Goal: Information Seeking & Learning: Stay updated

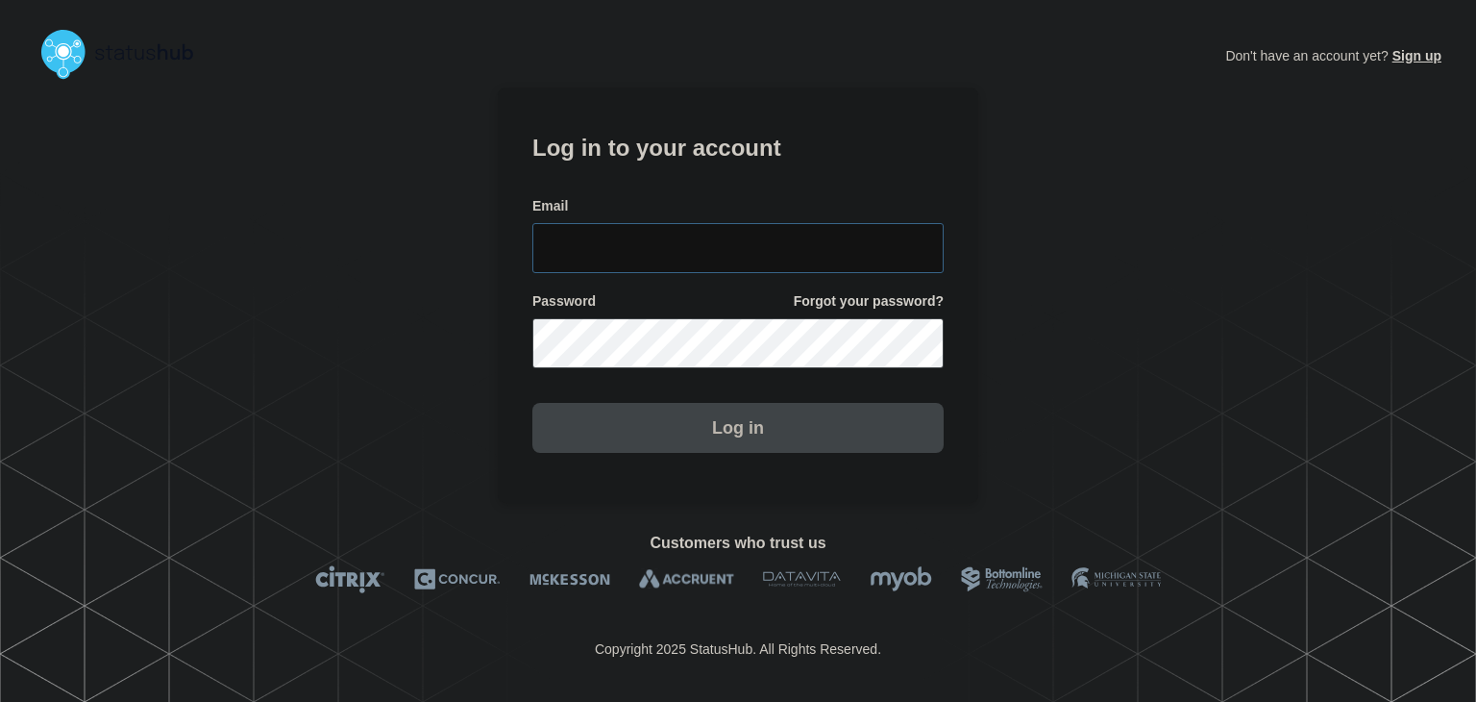
type input "[PERSON_NAME][EMAIL_ADDRESS][PERSON_NAME][DOMAIN_NAME]"
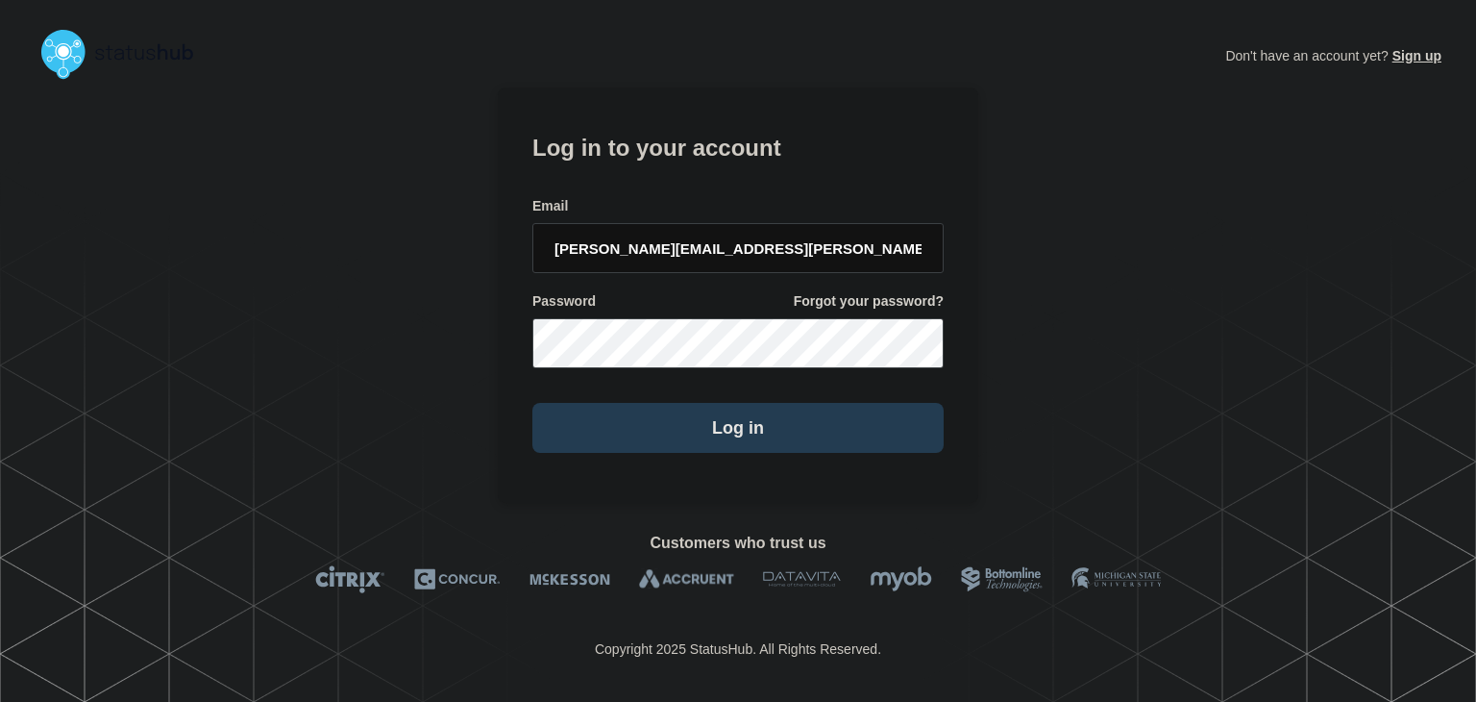
click at [782, 442] on button "Log in" at bounding box center [737, 428] width 411 height 50
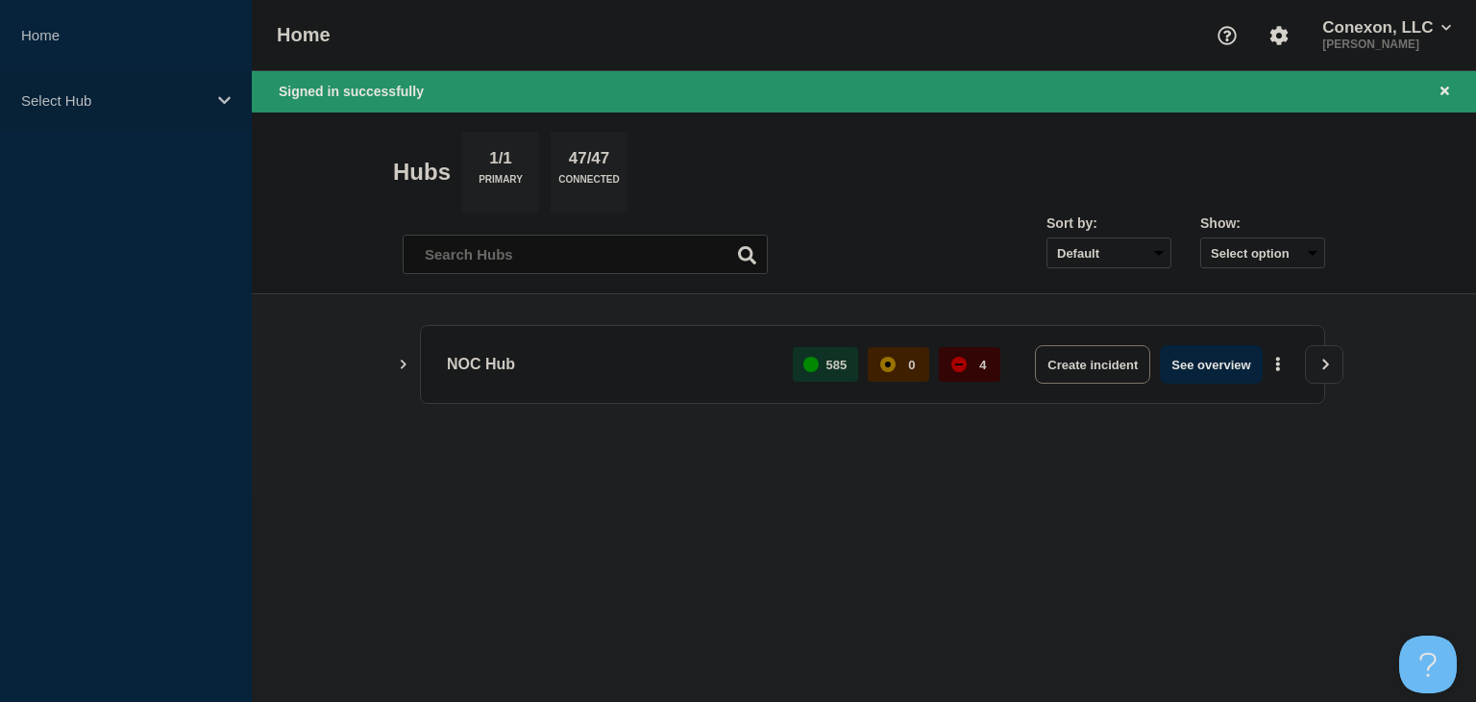
click at [125, 86] on div "Select Hub" at bounding box center [126, 100] width 252 height 59
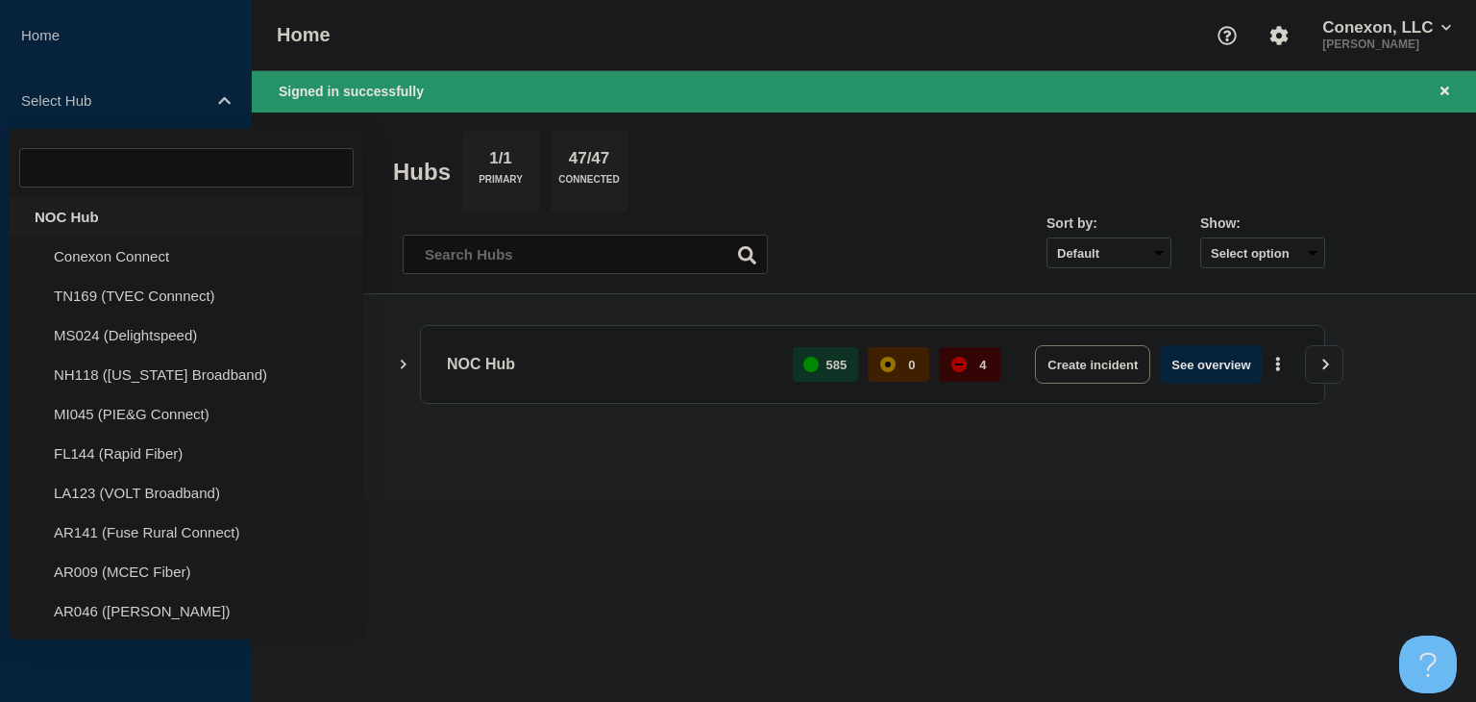
click at [102, 212] on div "NOC Hub" at bounding box center [187, 216] width 354 height 39
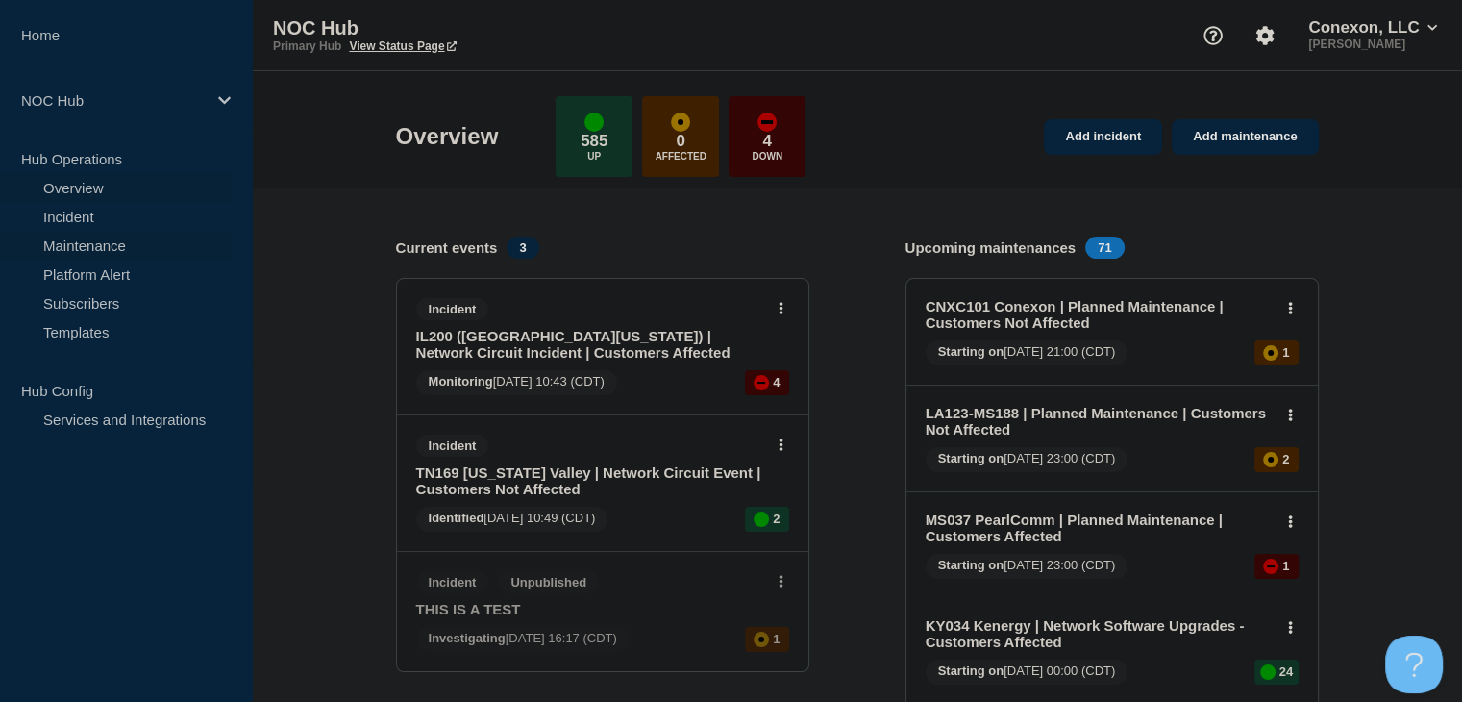
click at [103, 249] on link "Maintenance" at bounding box center [116, 245] width 233 height 29
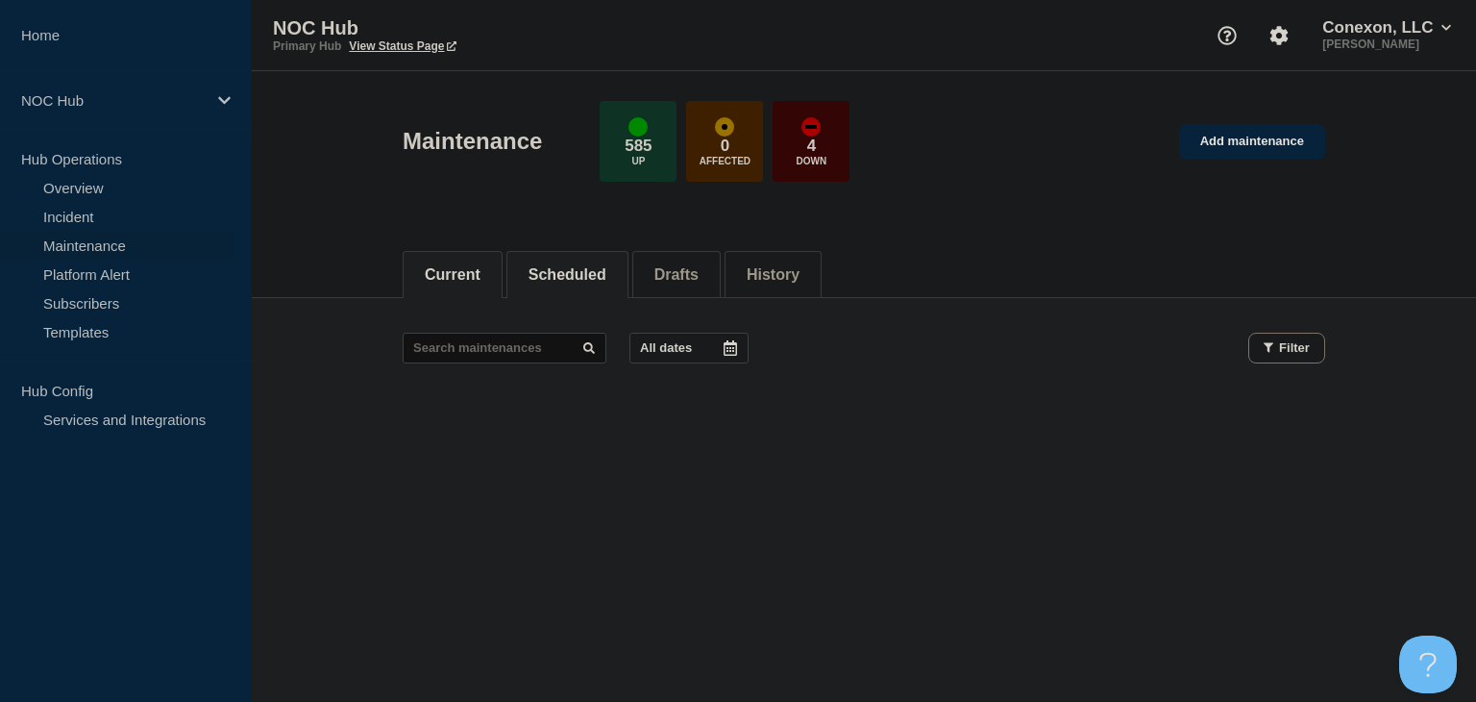
click at [605, 274] on button "Scheduled" at bounding box center [568, 274] width 78 height 17
click at [431, 274] on button "Current" at bounding box center [453, 274] width 56 height 17
click at [577, 275] on button "Scheduled" at bounding box center [568, 274] width 78 height 17
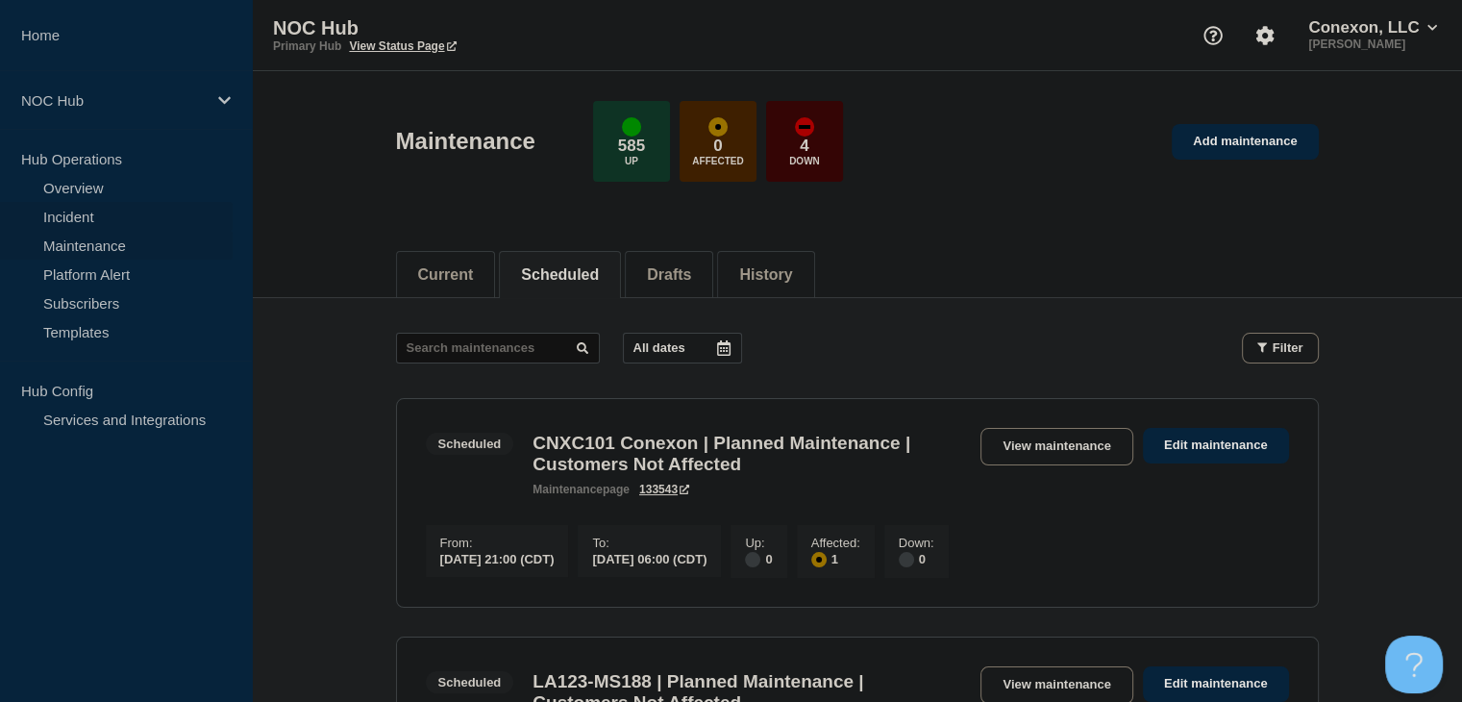
click at [89, 220] on link "Incident" at bounding box center [116, 216] width 233 height 29
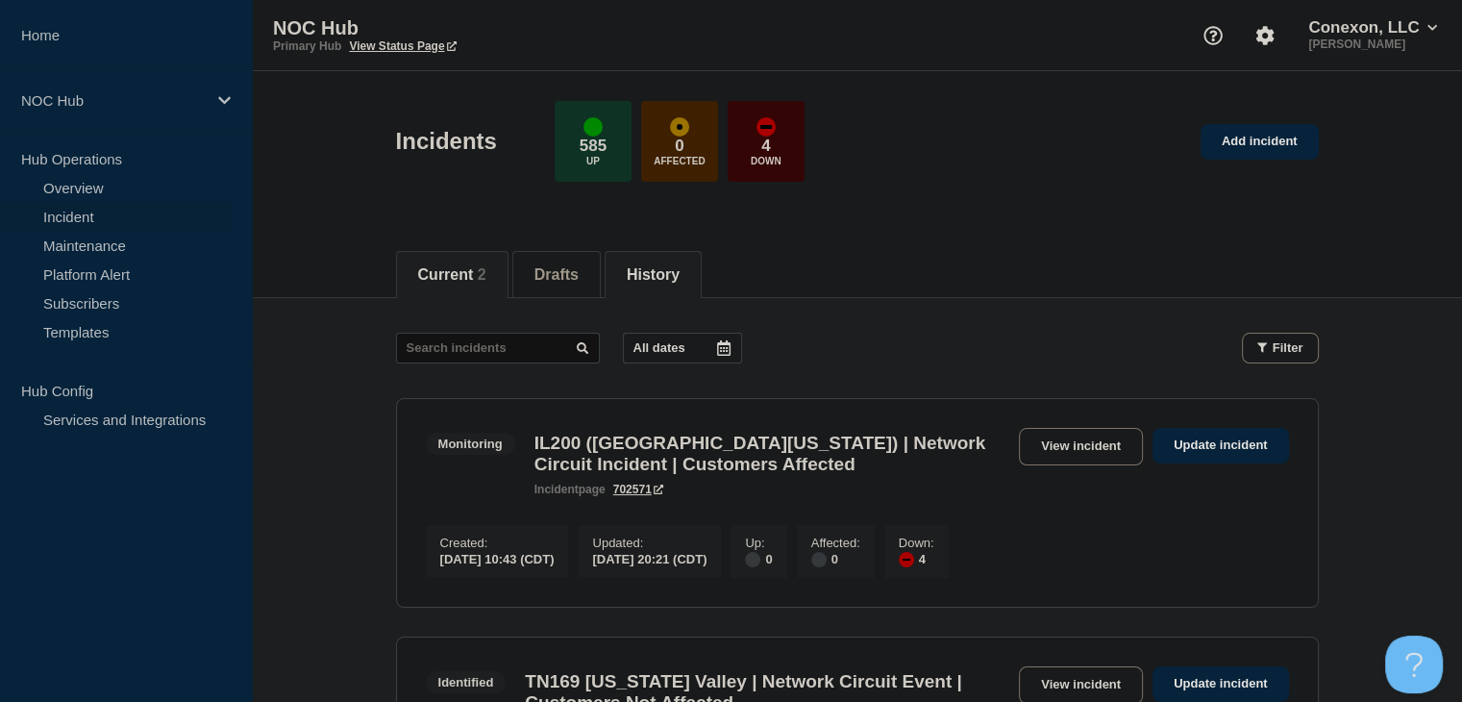
scroll to position [288, 0]
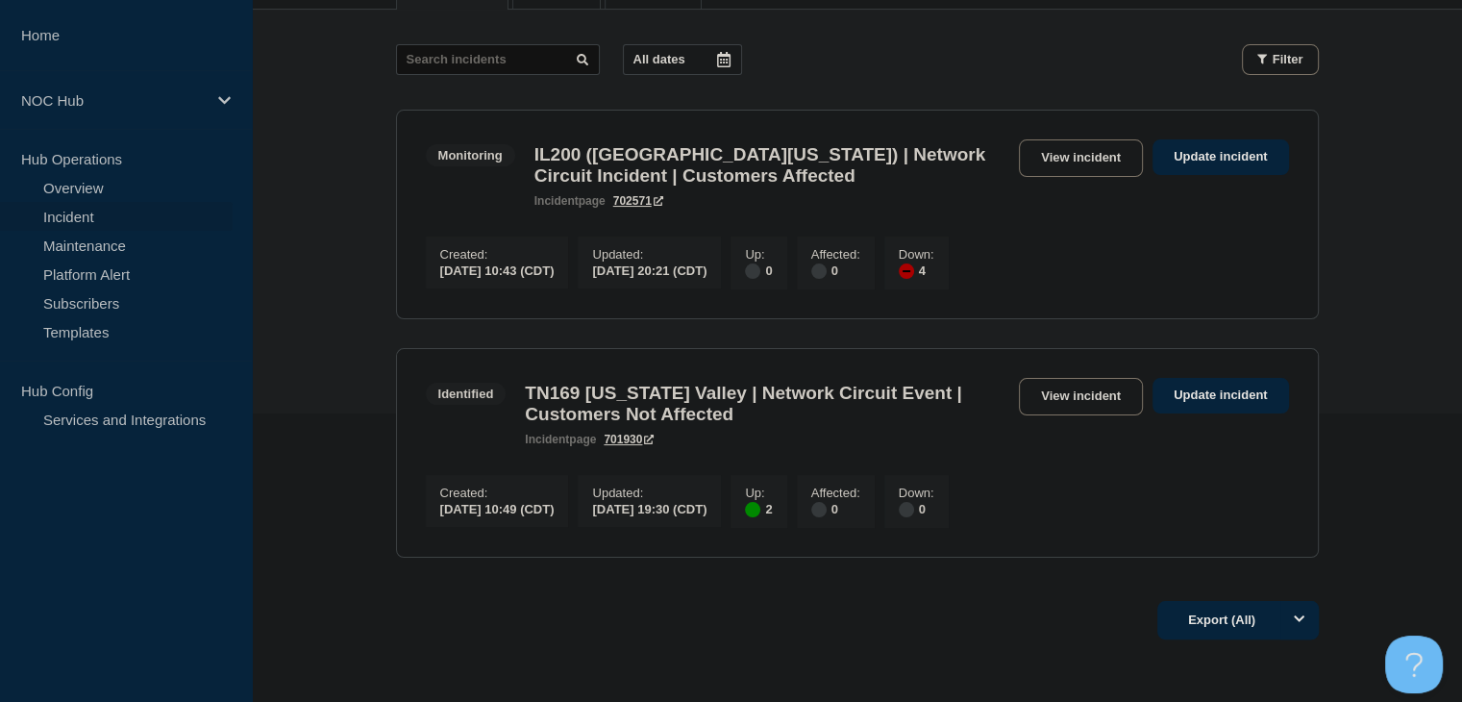
click at [76, 168] on p "Hub Operations" at bounding box center [126, 158] width 252 height 29
click at [76, 184] on link "Overview" at bounding box center [116, 187] width 233 height 29
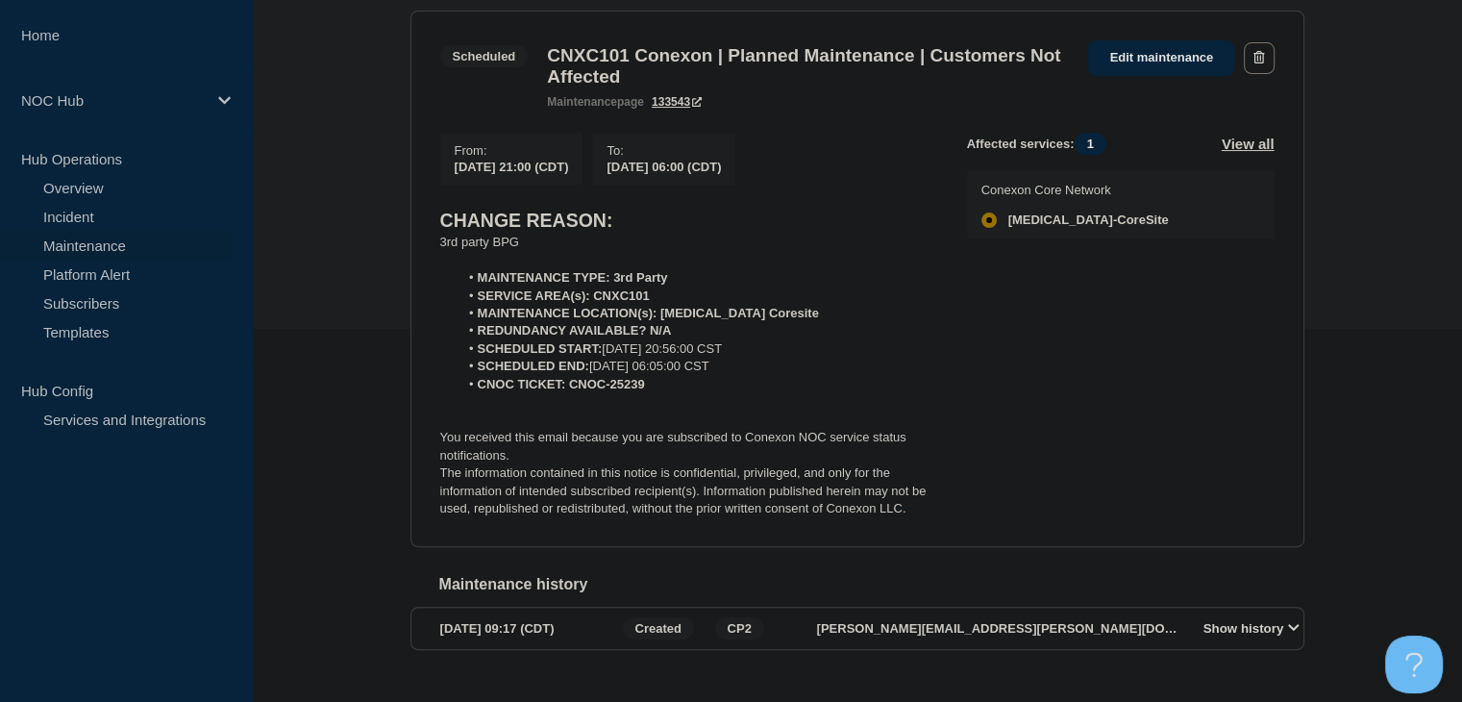
scroll to position [384, 0]
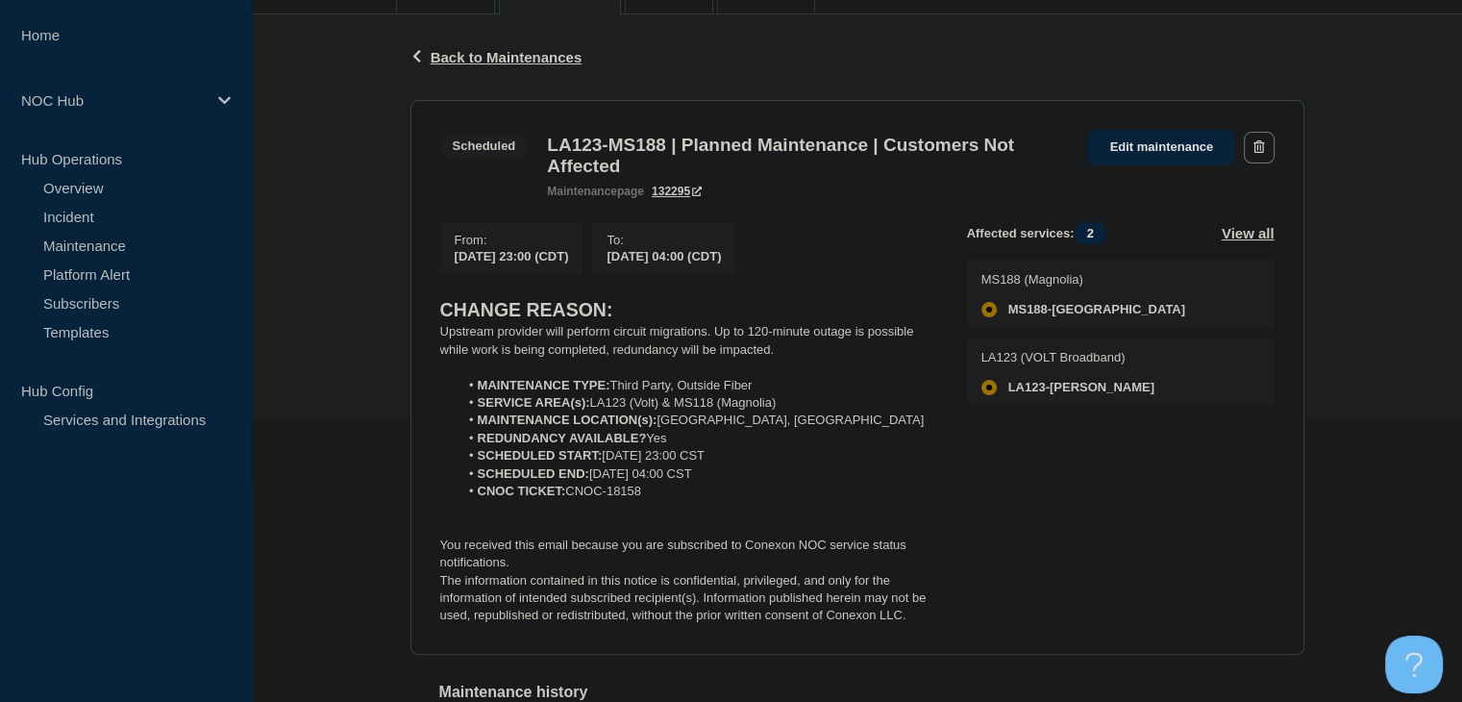
scroll to position [384, 0]
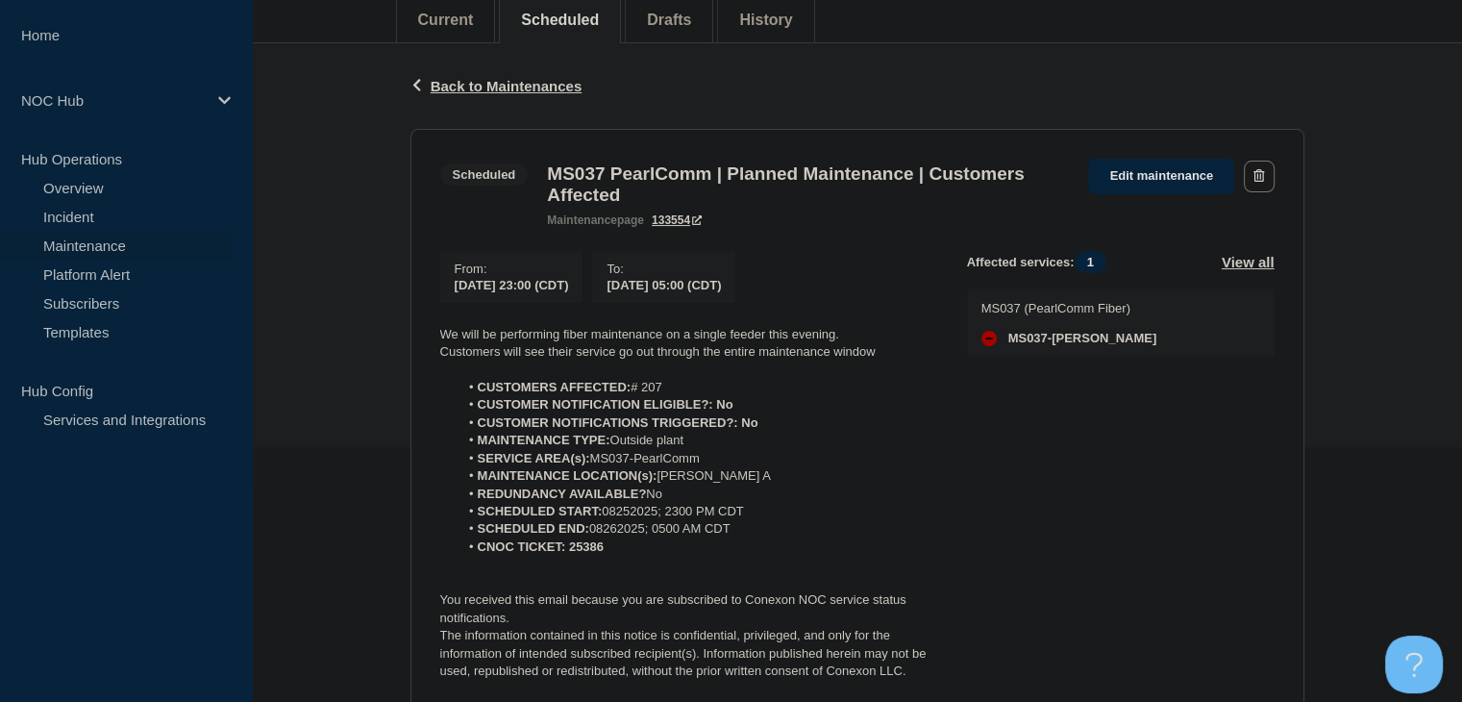
scroll to position [288, 0]
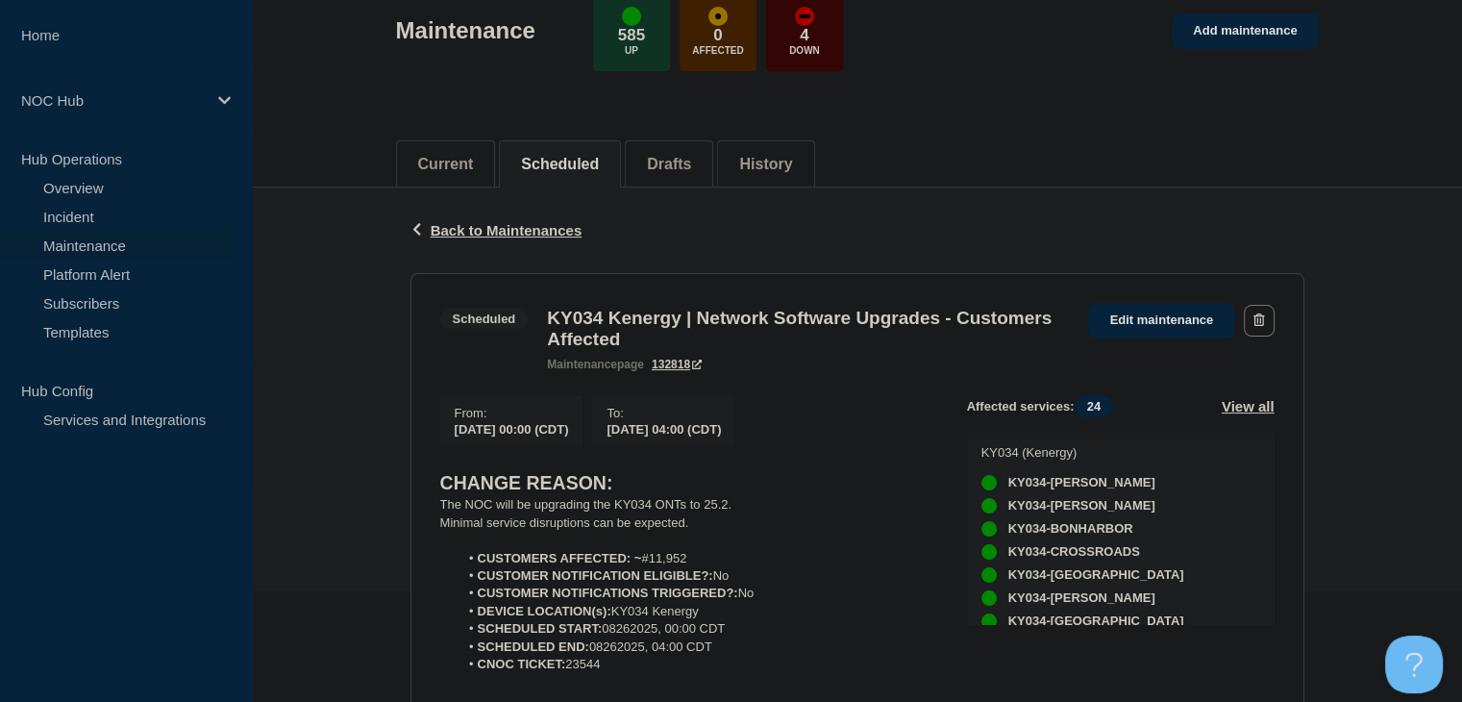
scroll to position [192, 0]
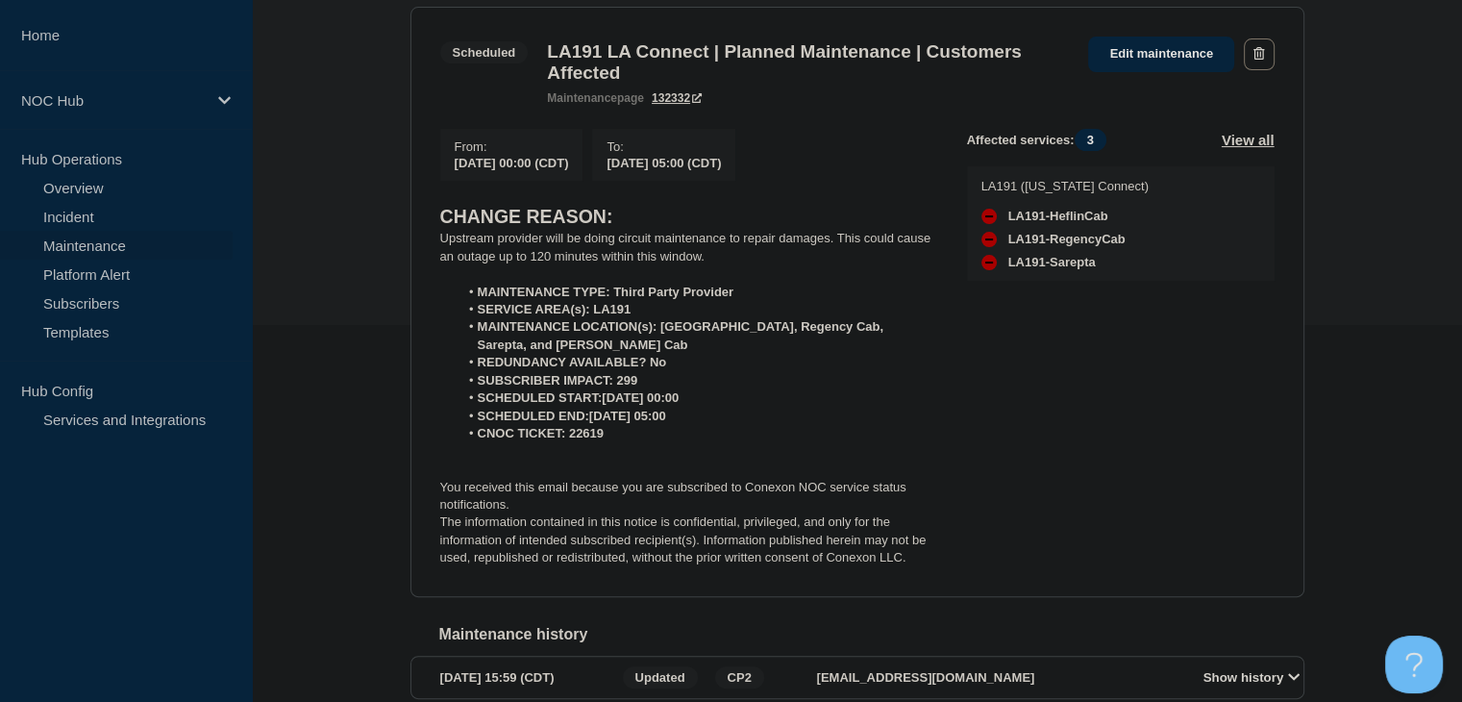
scroll to position [384, 0]
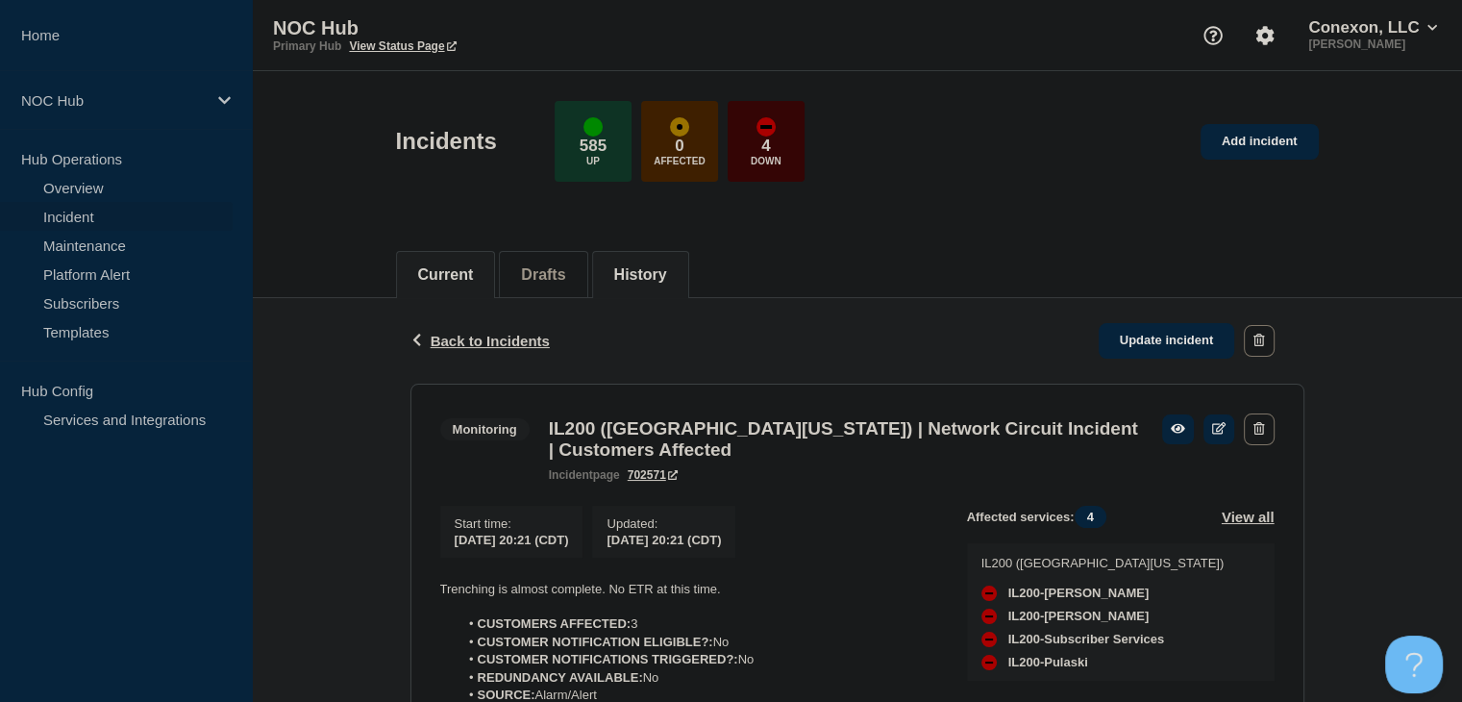
scroll to position [192, 0]
